Goal: Task Accomplishment & Management: Manage account settings

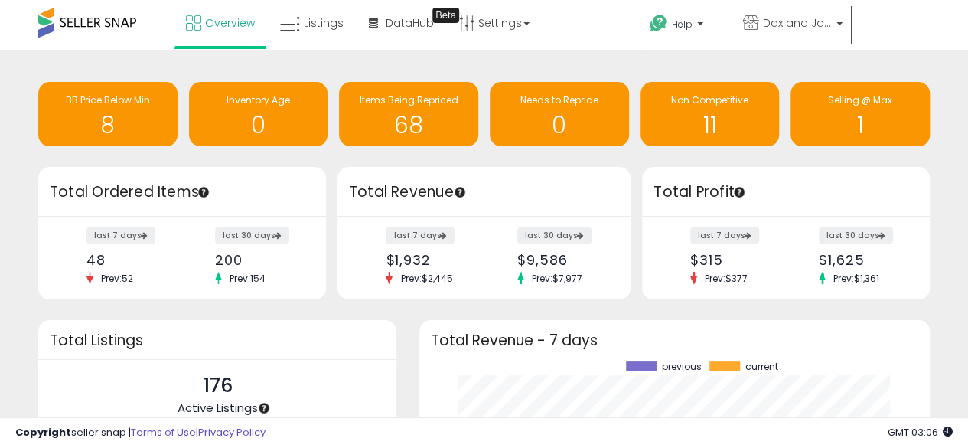
scroll to position [213, 480]
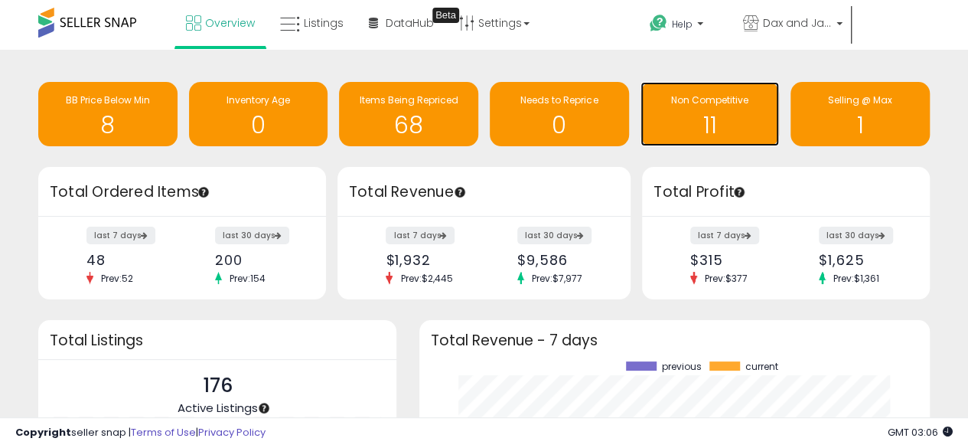
click at [702, 116] on h1 "11" at bounding box center [710, 125] width 124 height 25
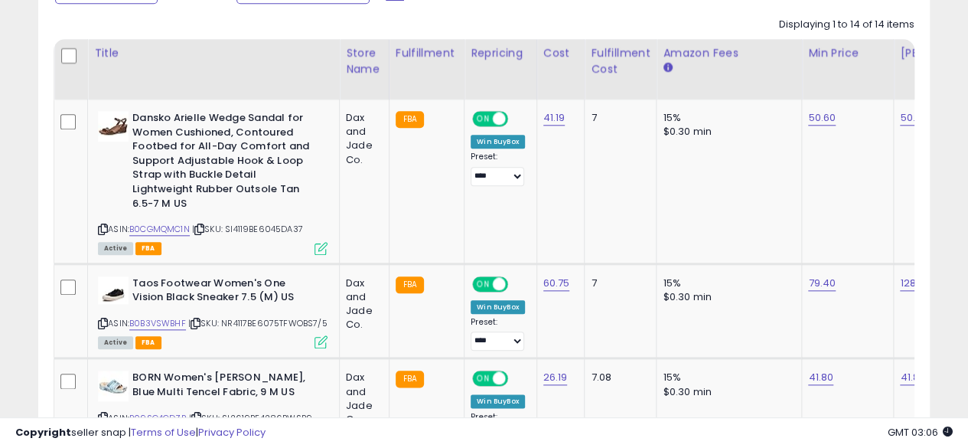
scroll to position [701, 0]
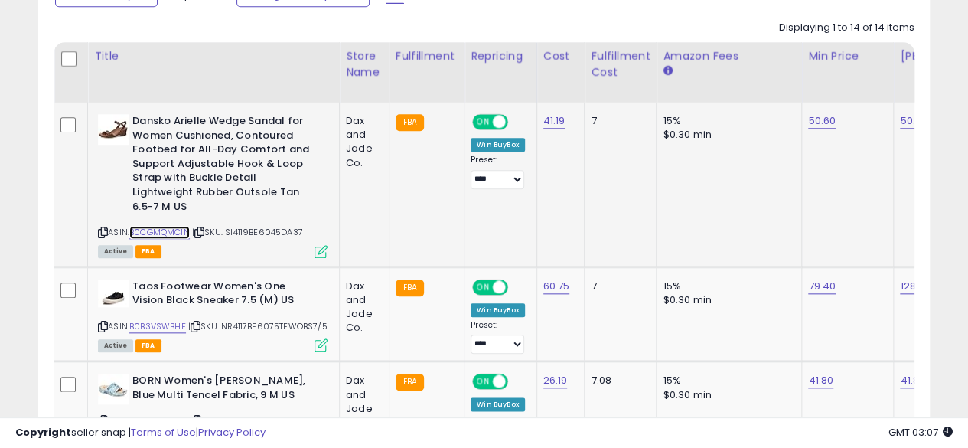
click at [152, 226] on link "B0CGMQMC1N" at bounding box center [159, 232] width 60 height 13
click at [810, 122] on link "50.60" at bounding box center [822, 120] width 28 height 15
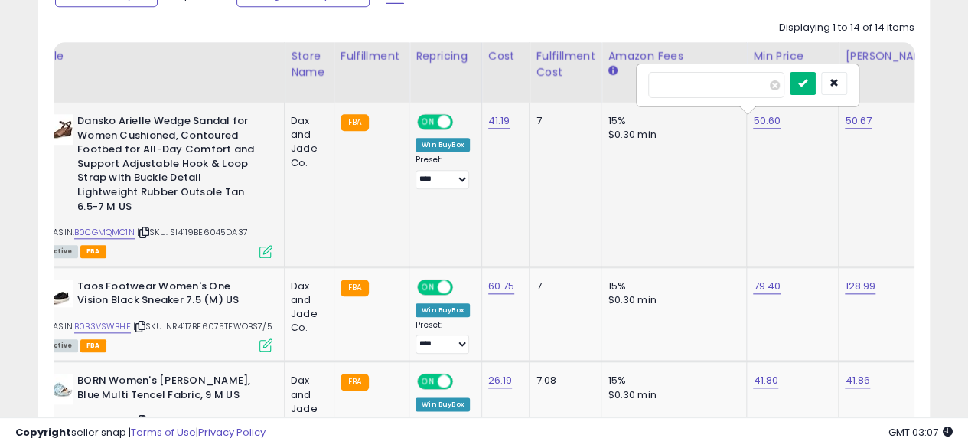
type input "*****"
click at [816, 88] on button "submit" at bounding box center [803, 83] width 26 height 23
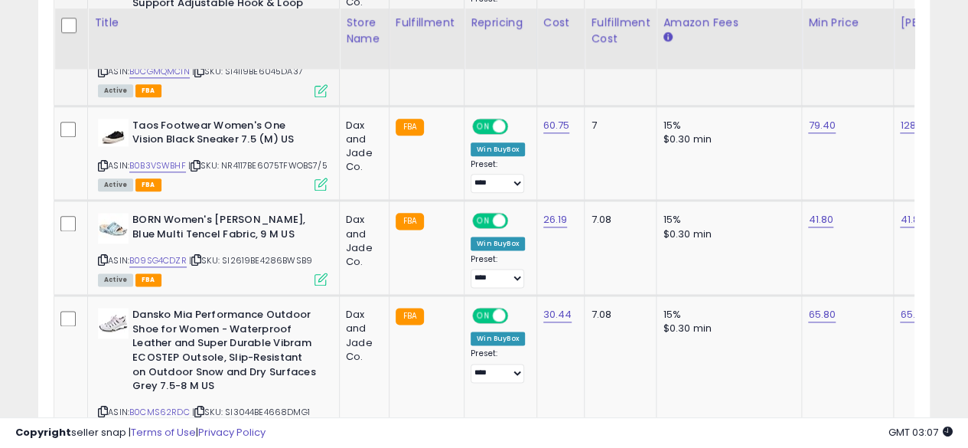
scroll to position [869, 0]
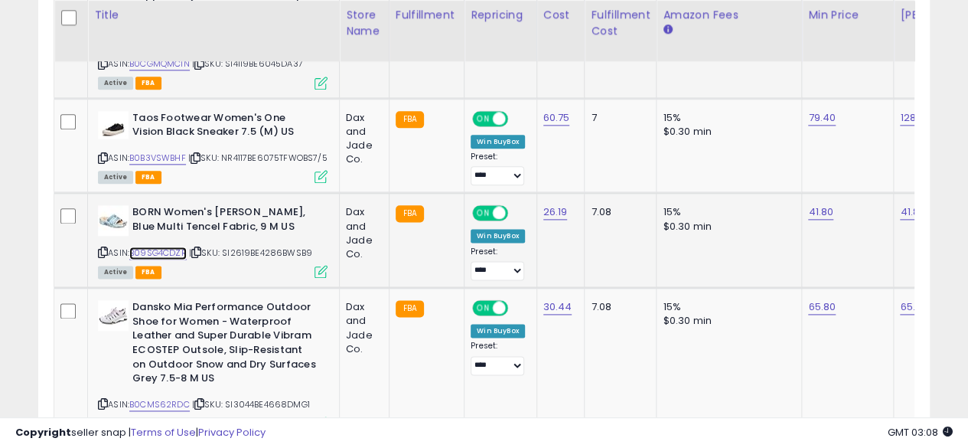
click at [141, 246] on link "B09SG4CDZR" at bounding box center [157, 252] width 57 height 13
click at [813, 204] on link "41.80" at bounding box center [820, 211] width 25 height 15
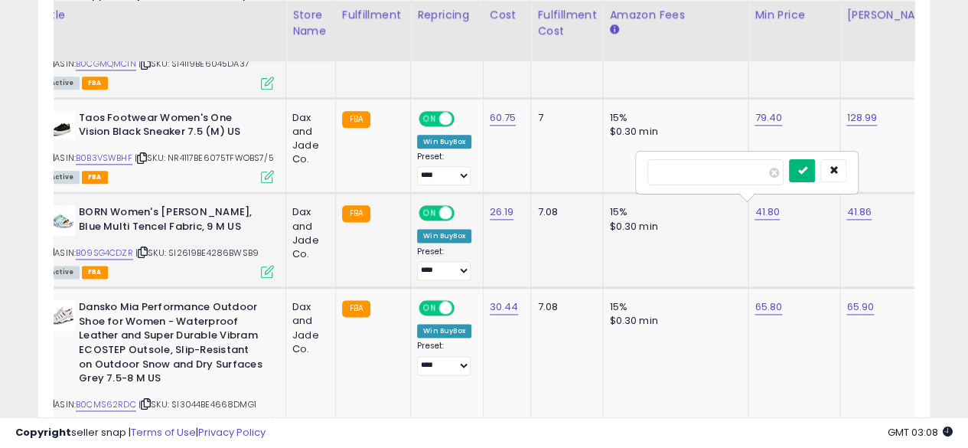
type input "*****"
click at [807, 172] on icon "submit" at bounding box center [801, 169] width 9 height 9
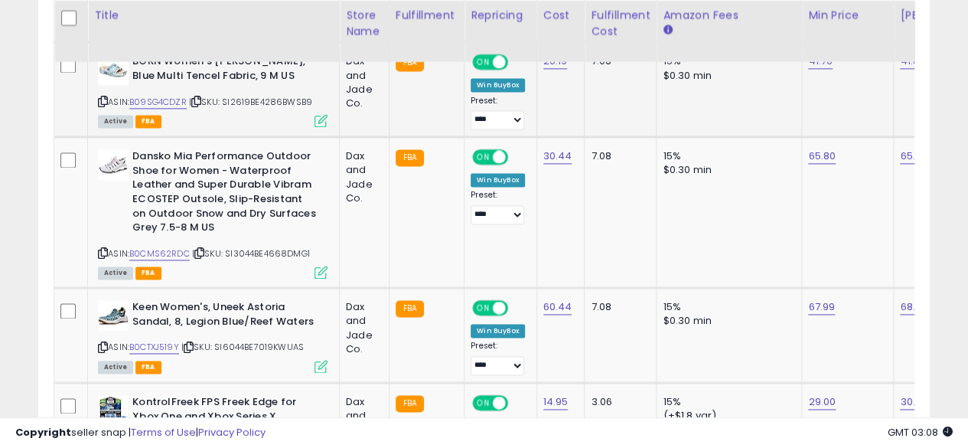
scroll to position [1031, 0]
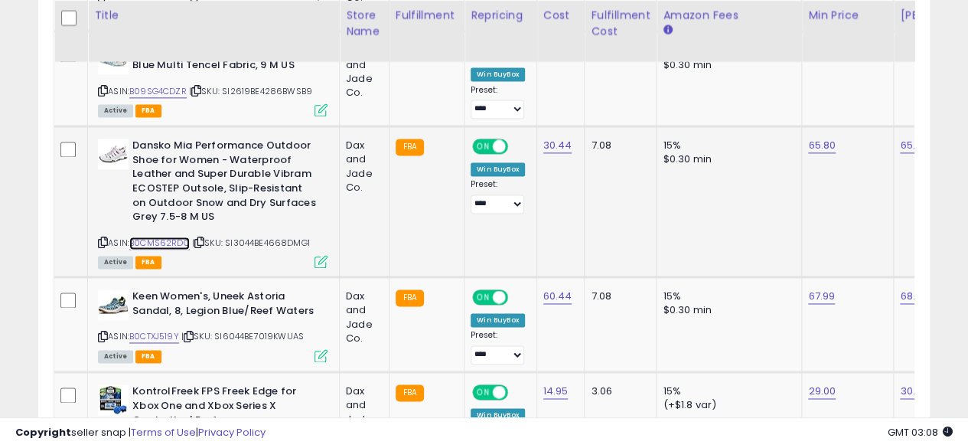
click at [168, 240] on link "B0CMS62RDC" at bounding box center [159, 242] width 60 height 13
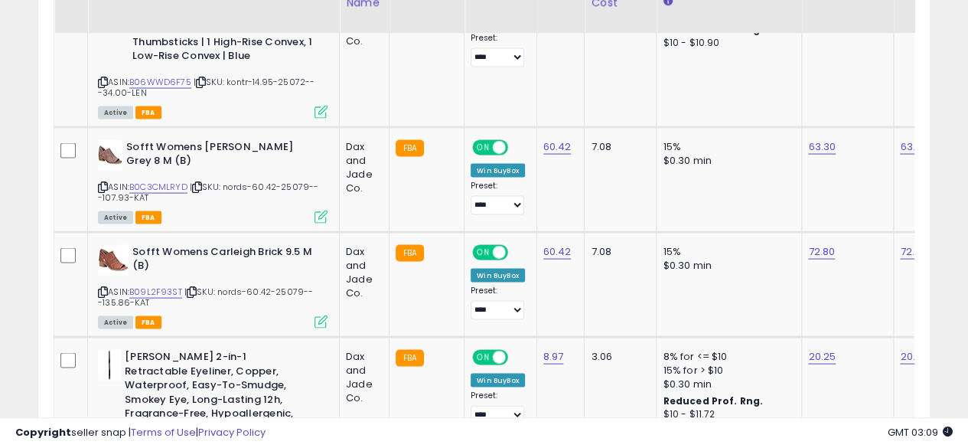
scroll to position [1433, 0]
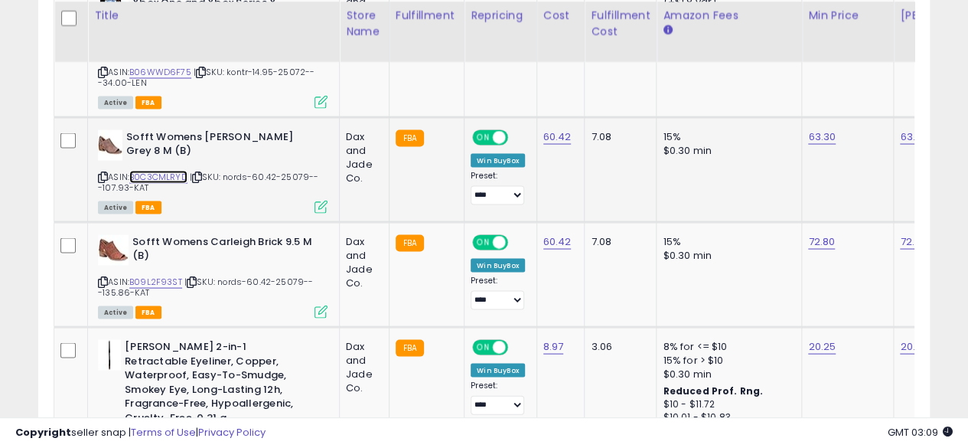
click at [173, 170] on link "B0C3CMLRYD" at bounding box center [158, 176] width 58 height 13
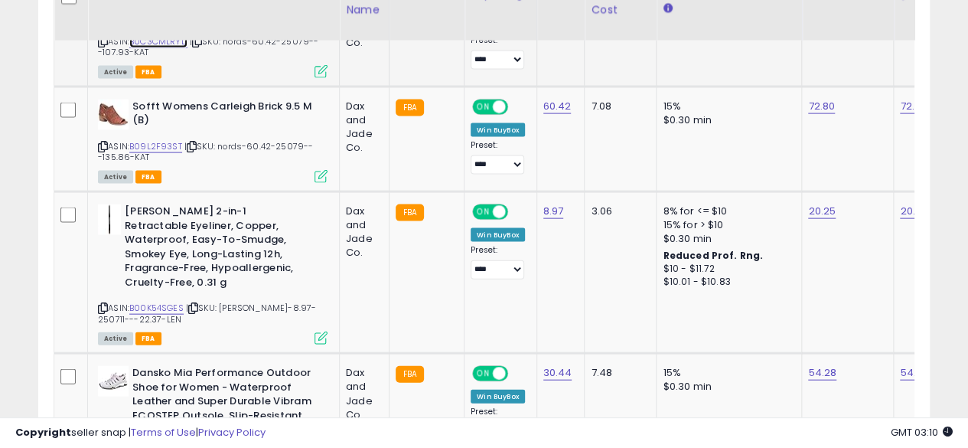
scroll to position [1573, 0]
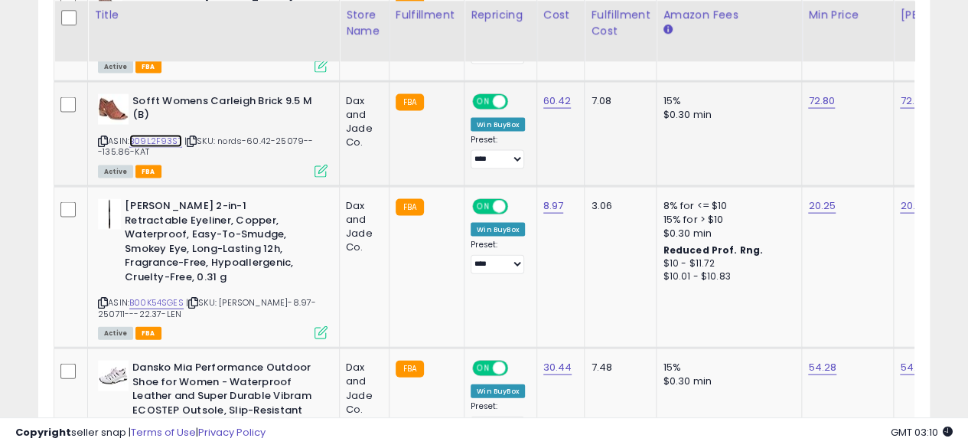
click at [150, 135] on link "B09L2F93ST" at bounding box center [155, 141] width 53 height 13
click at [817, 96] on link "72.80" at bounding box center [821, 100] width 27 height 15
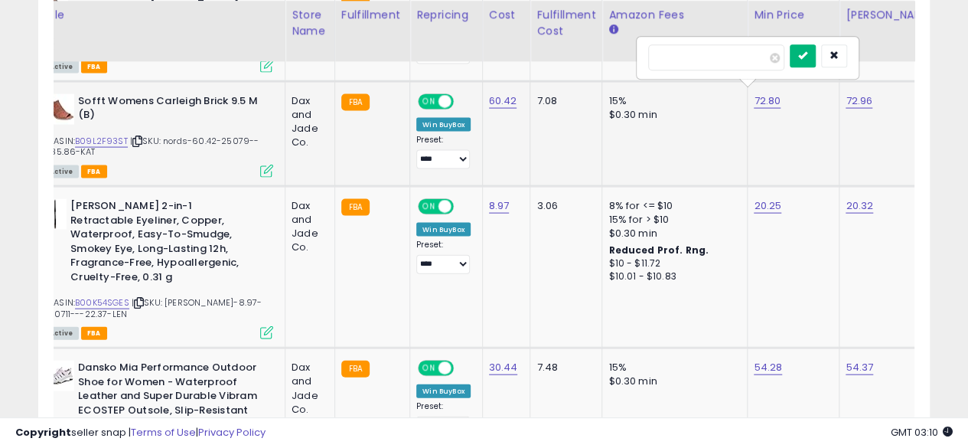
type input "*****"
click at [807, 51] on icon "submit" at bounding box center [802, 55] width 9 height 9
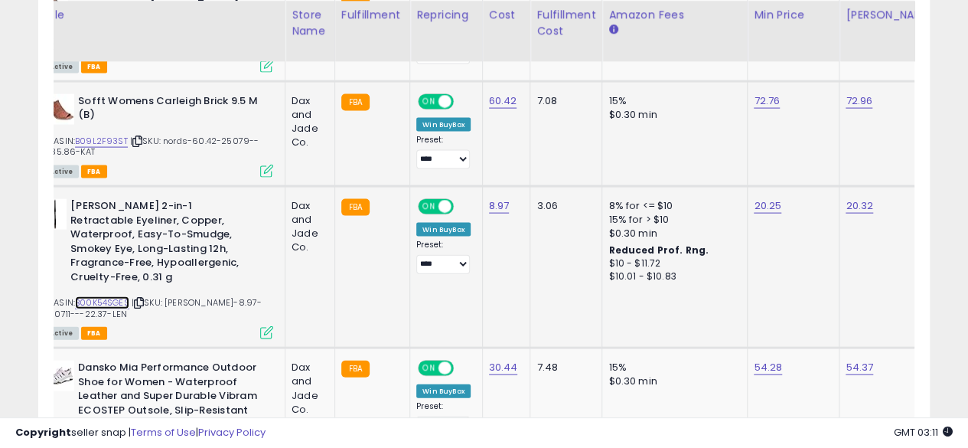
click at [109, 296] on link "B00K54SGES" at bounding box center [102, 302] width 54 height 13
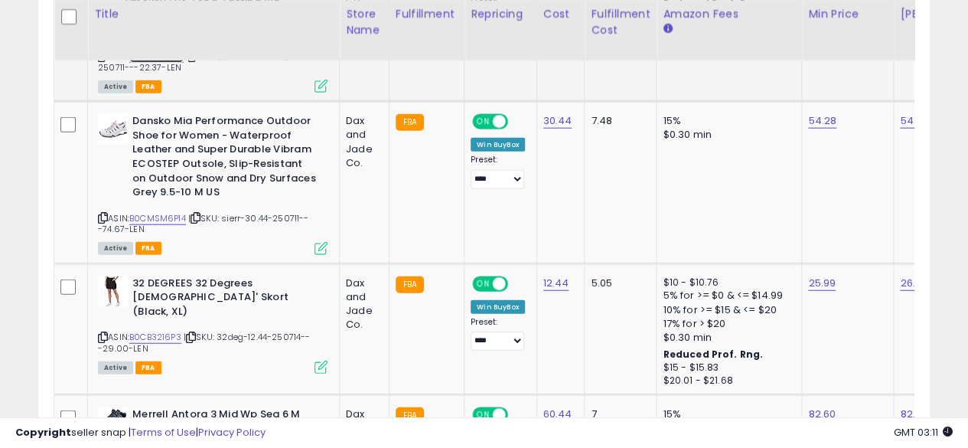
scroll to position [1821, 0]
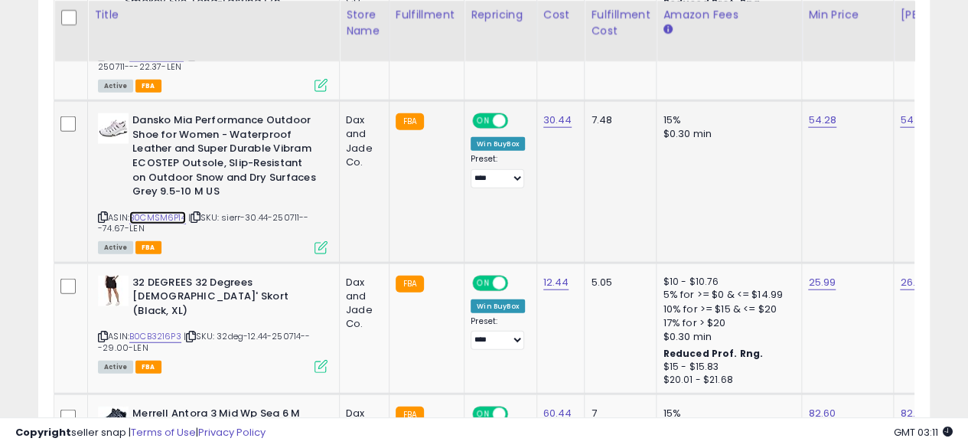
click at [158, 211] on link "B0CMSM6P14" at bounding box center [157, 217] width 57 height 13
click at [814, 113] on link "54.28" at bounding box center [822, 120] width 28 height 15
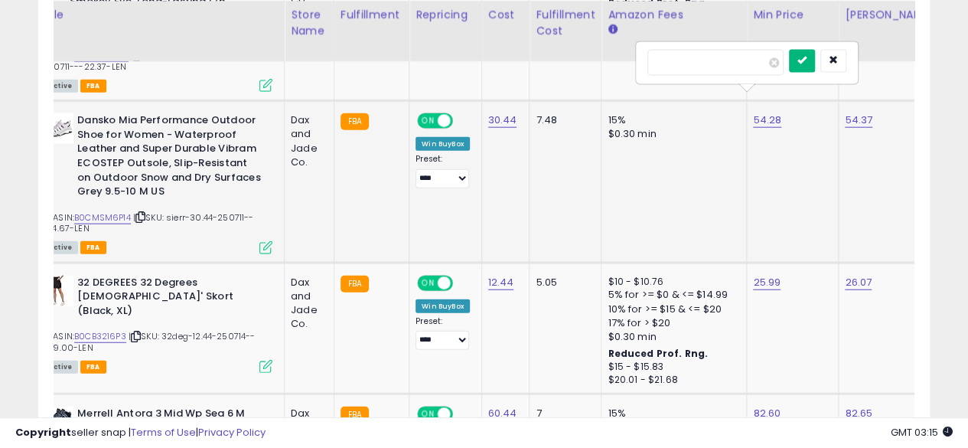
type input "*****"
click at [815, 50] on button "submit" at bounding box center [802, 61] width 26 height 23
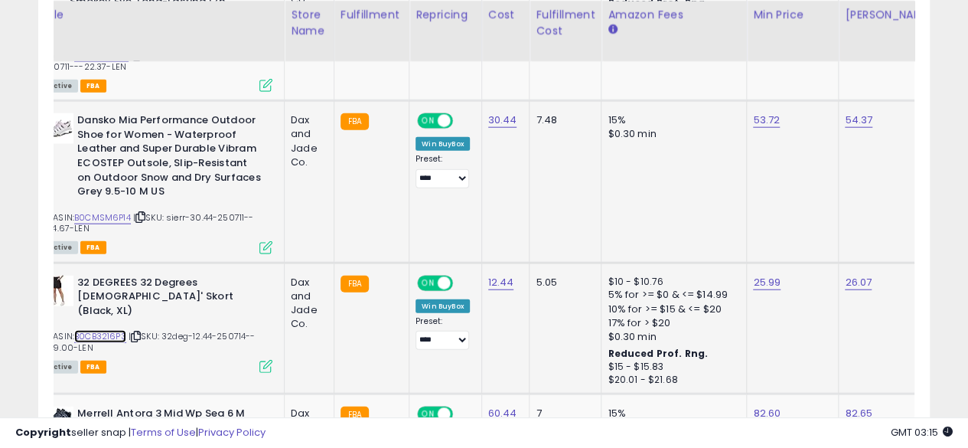
click at [106, 330] on link "B0CB3216P3" at bounding box center [100, 336] width 52 height 13
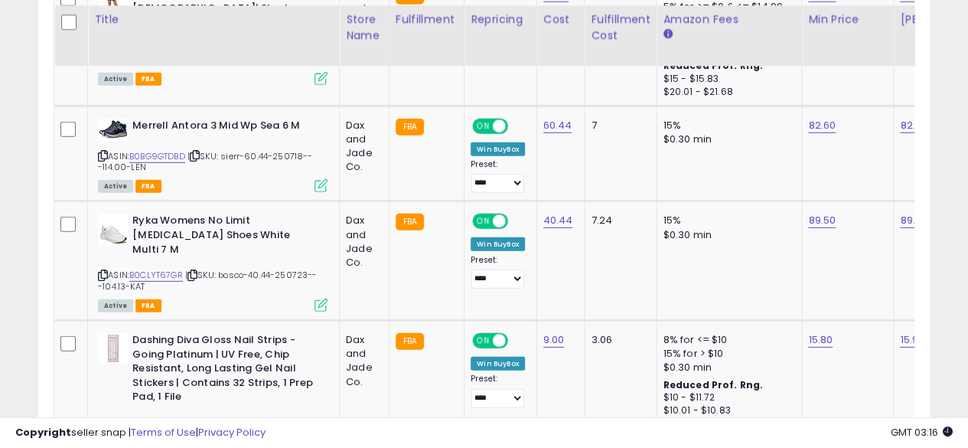
scroll to position [2114, 0]
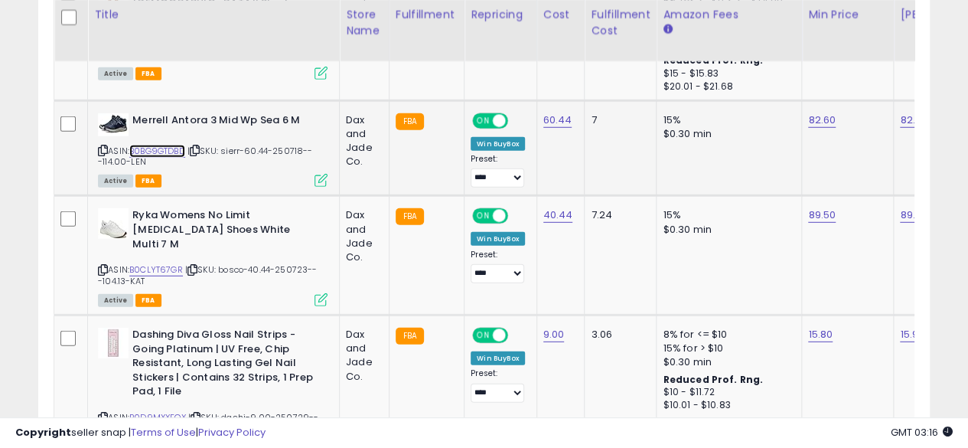
click at [150, 145] on link "B0BG9GTDBD" at bounding box center [157, 151] width 56 height 13
click at [155, 263] on link "B0CLYT67GR" at bounding box center [156, 269] width 54 height 13
click at [815, 207] on link "89.50" at bounding box center [822, 214] width 28 height 15
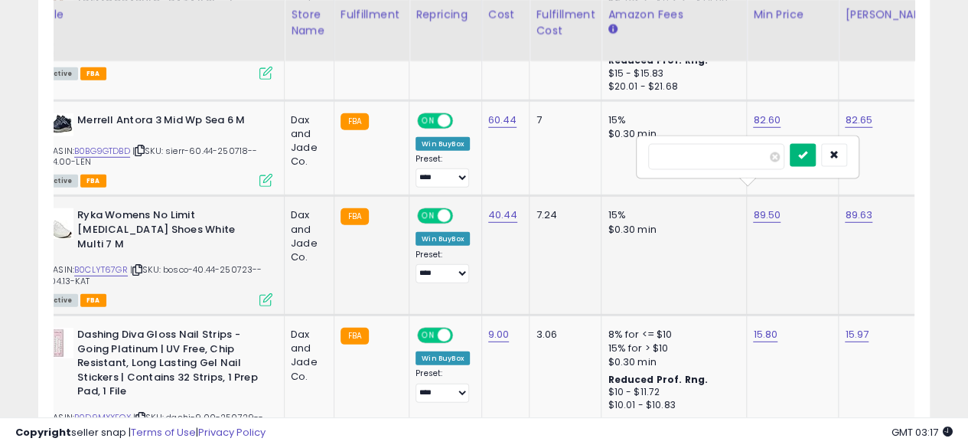
type input "*****"
click at [807, 154] on icon "submit" at bounding box center [802, 154] width 9 height 9
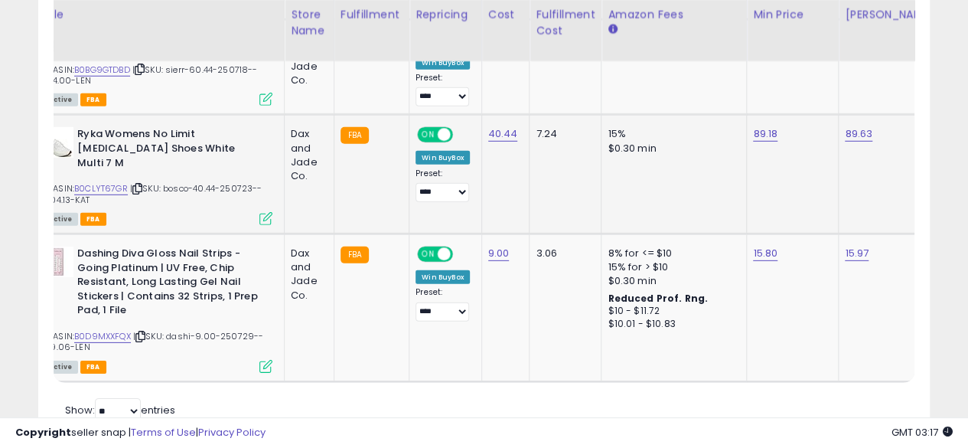
scroll to position [2221, 0]
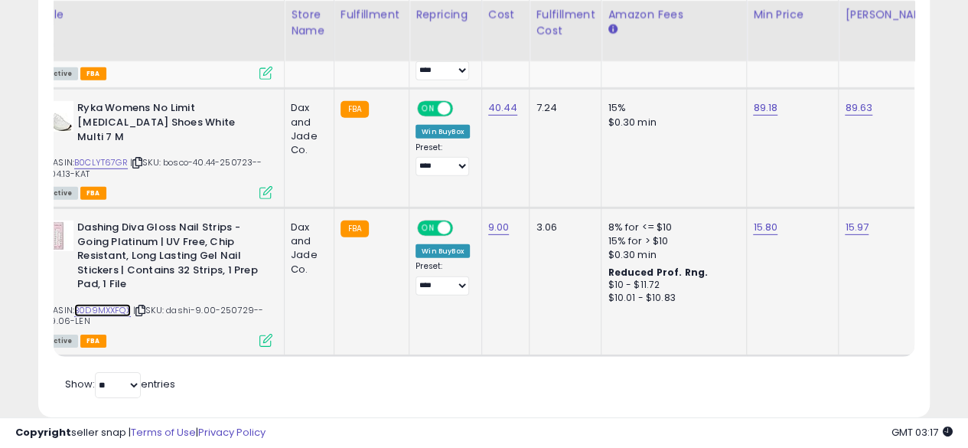
click at [118, 304] on link "B0D9MXXFQX" at bounding box center [102, 310] width 57 height 13
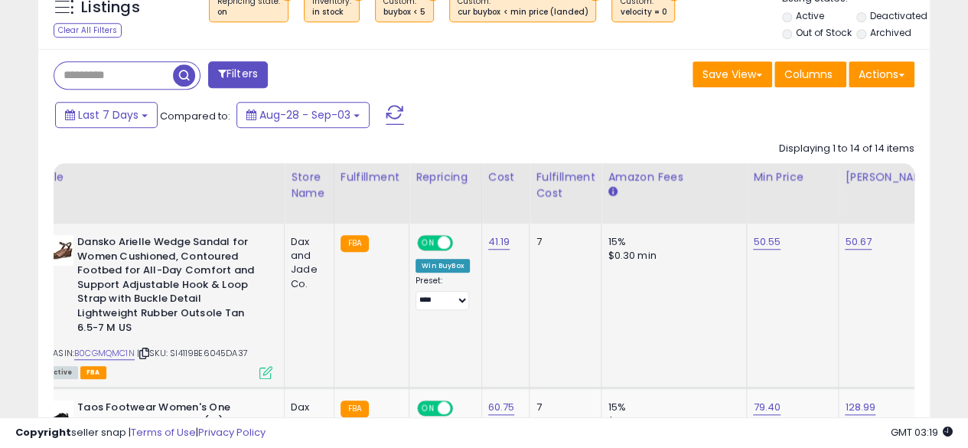
scroll to position [0, 0]
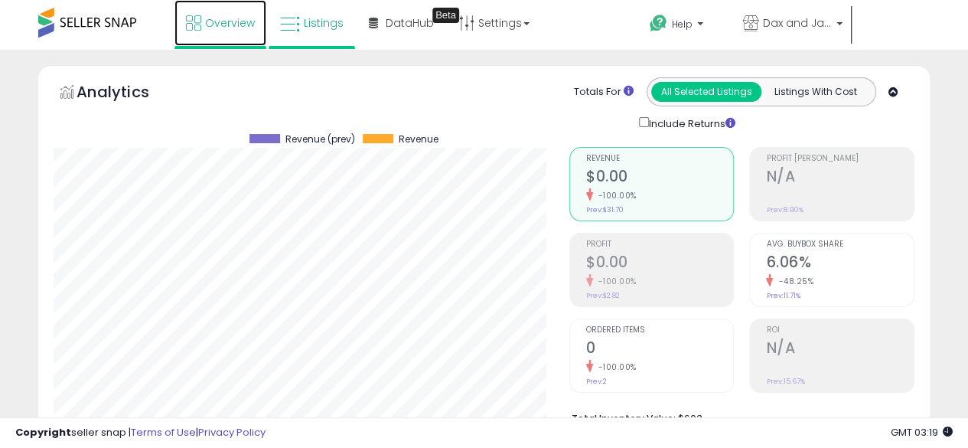
click at [229, 21] on span "Overview" at bounding box center [230, 22] width 50 height 15
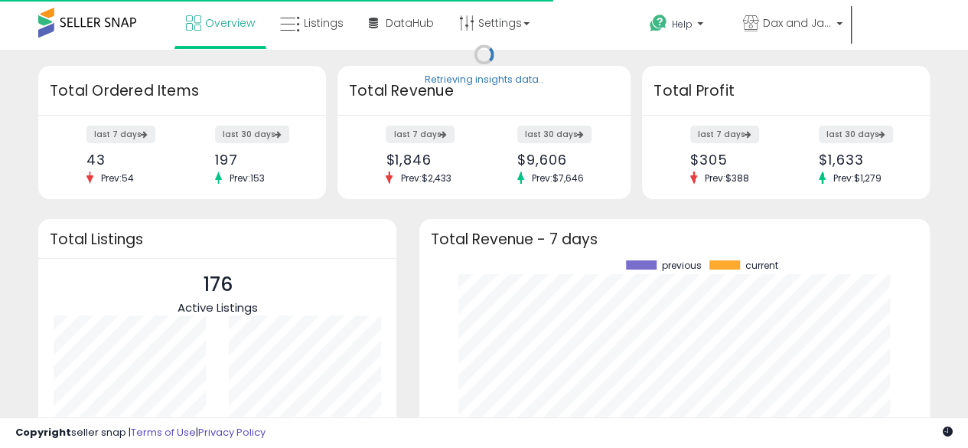
scroll to position [213, 480]
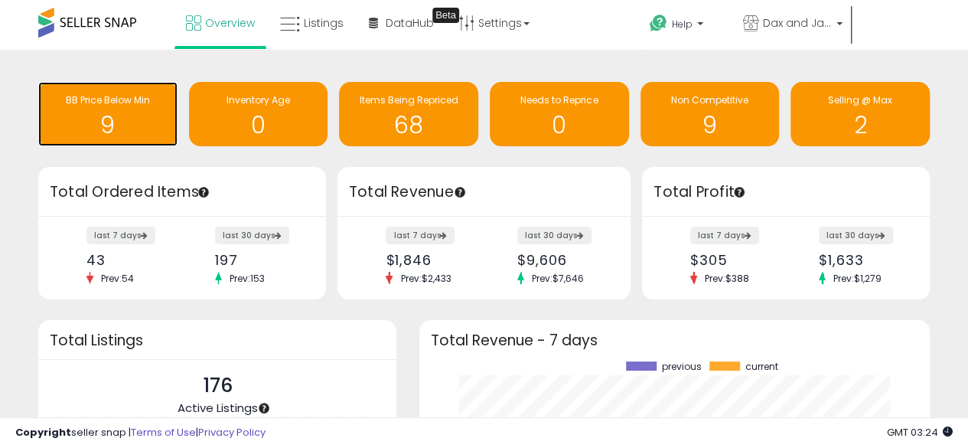
click at [130, 124] on h1 "9" at bounding box center [108, 125] width 124 height 25
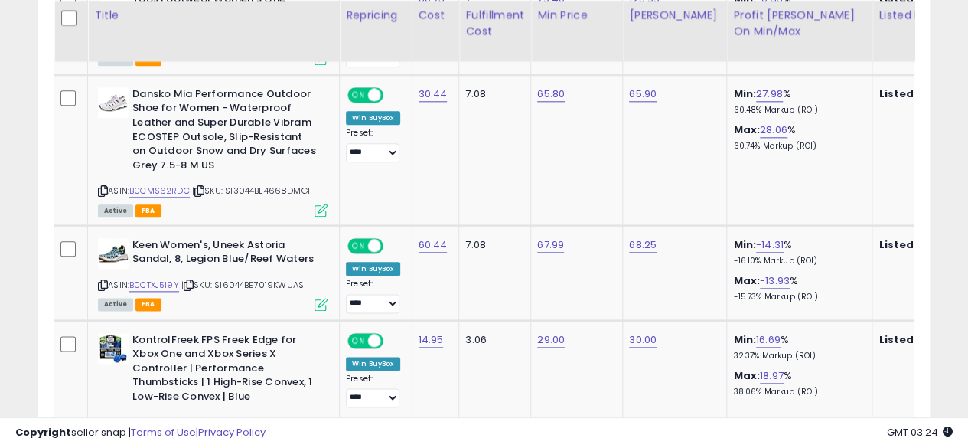
scroll to position [825, 0]
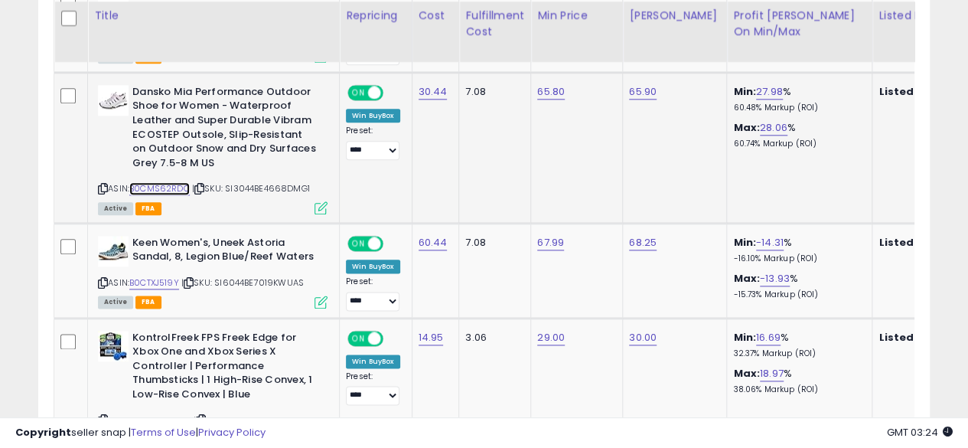
click at [182, 192] on link "B0CMS62RDC" at bounding box center [159, 188] width 60 height 13
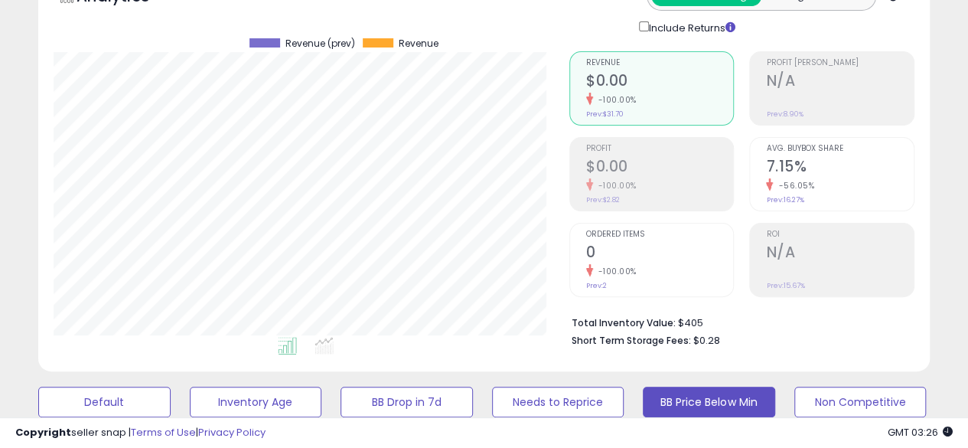
scroll to position [0, 0]
